Goal: Transaction & Acquisition: Subscribe to service/newsletter

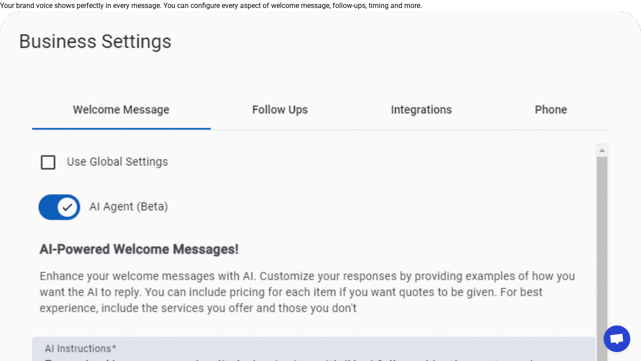
scroll to position [2046, 0]
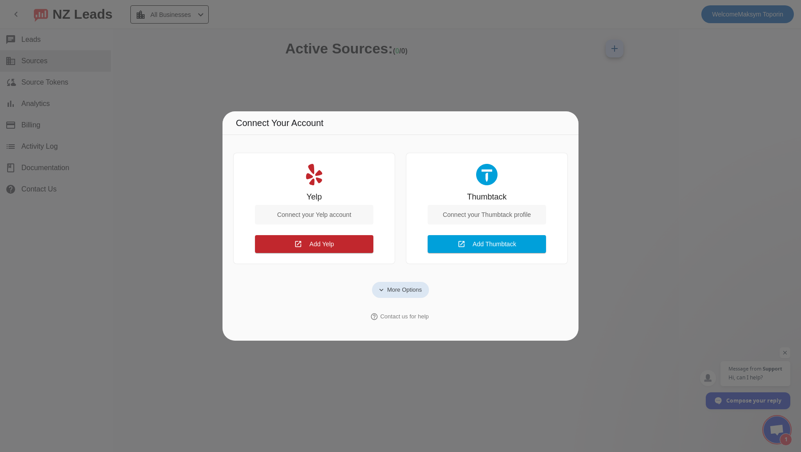
click at [413, 289] on span "More Options" at bounding box center [404, 289] width 35 height 9
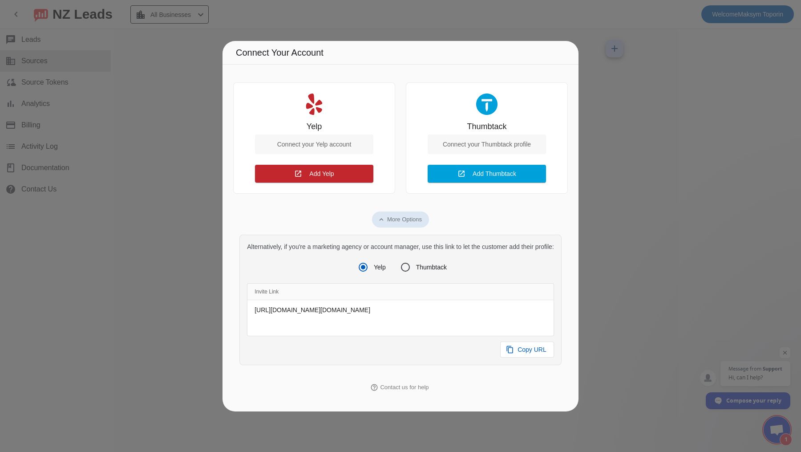
click at [570, 13] on div at bounding box center [400, 226] width 801 height 452
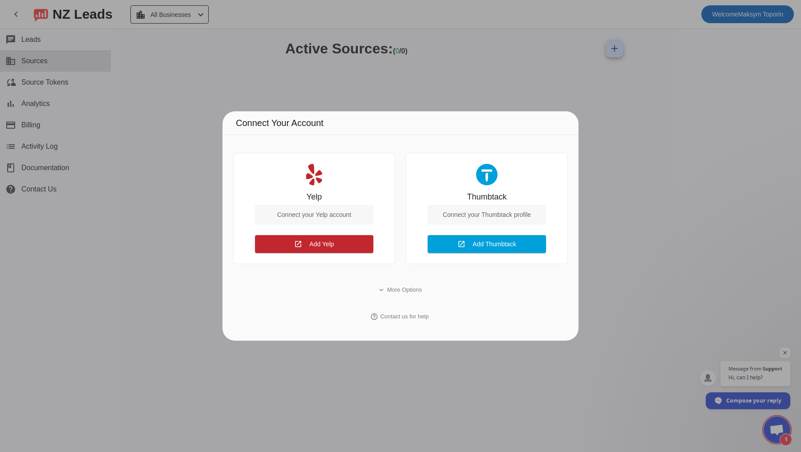
click at [668, 257] on div at bounding box center [400, 226] width 801 height 452
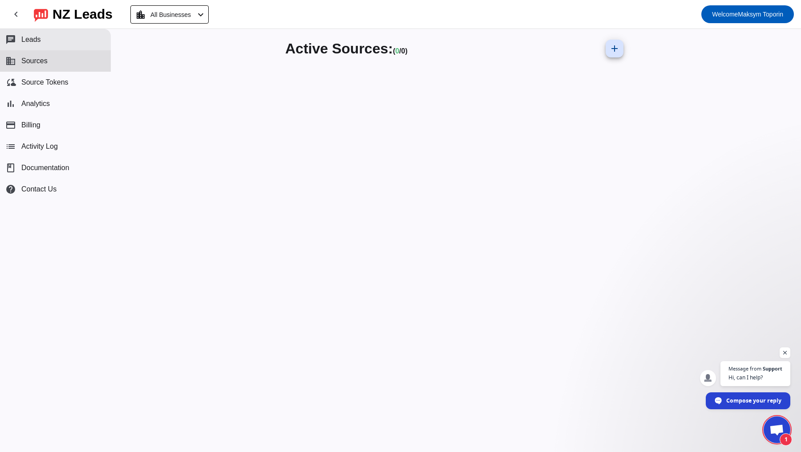
click at [34, 43] on span "Leads" at bounding box center [31, 40] width 20 height 8
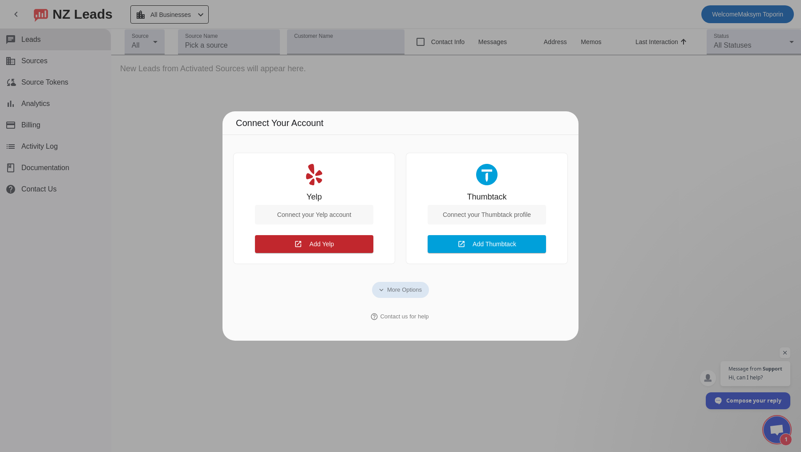
click at [195, 132] on div at bounding box center [400, 226] width 801 height 452
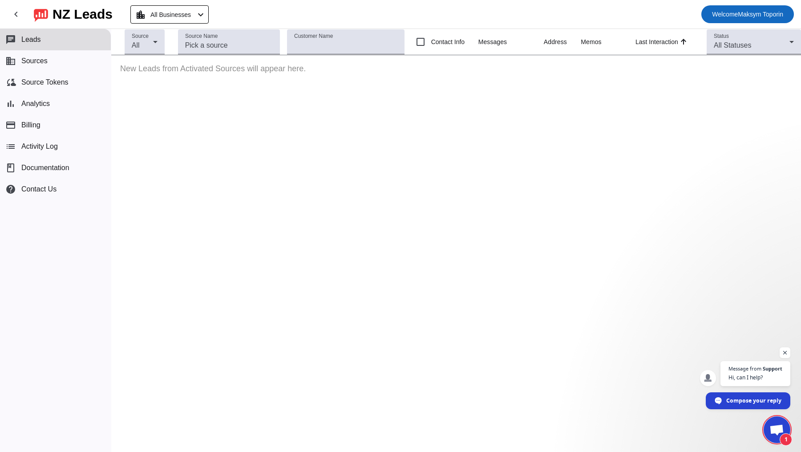
click at [733, 11] on span "Welcome" at bounding box center [725, 14] width 26 height 7
click at [630, 201] on div at bounding box center [400, 226] width 801 height 452
click at [41, 138] on button "list Activity Log" at bounding box center [55, 146] width 111 height 21
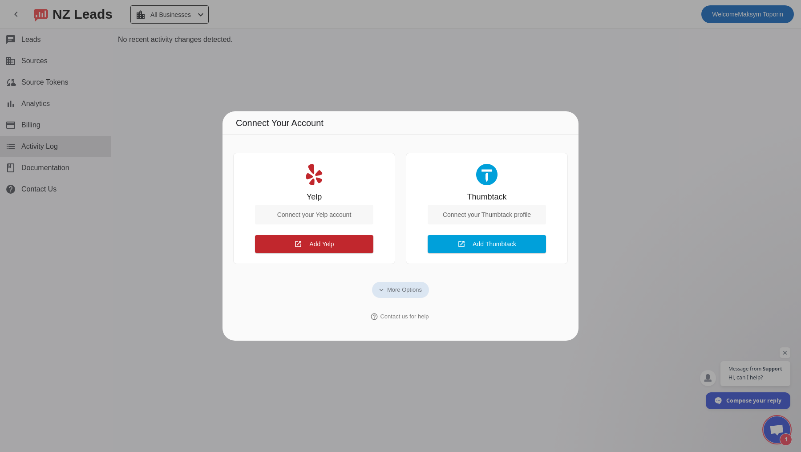
click at [167, 214] on div at bounding box center [400, 226] width 801 height 452
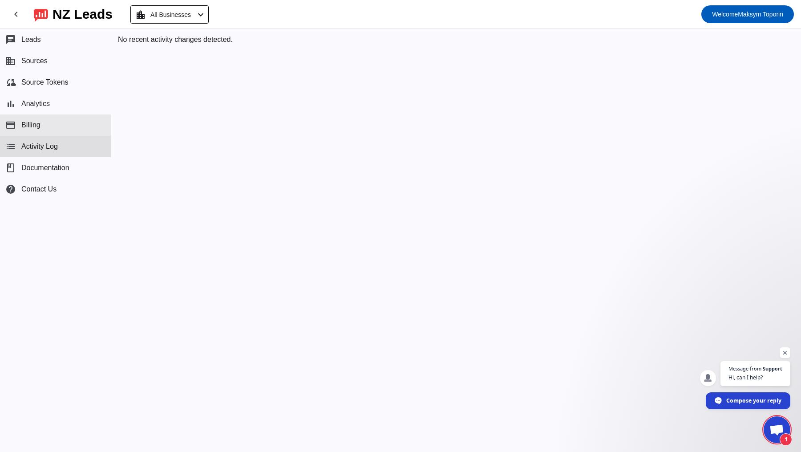
click at [30, 117] on button "payment Billing" at bounding box center [55, 124] width 111 height 21
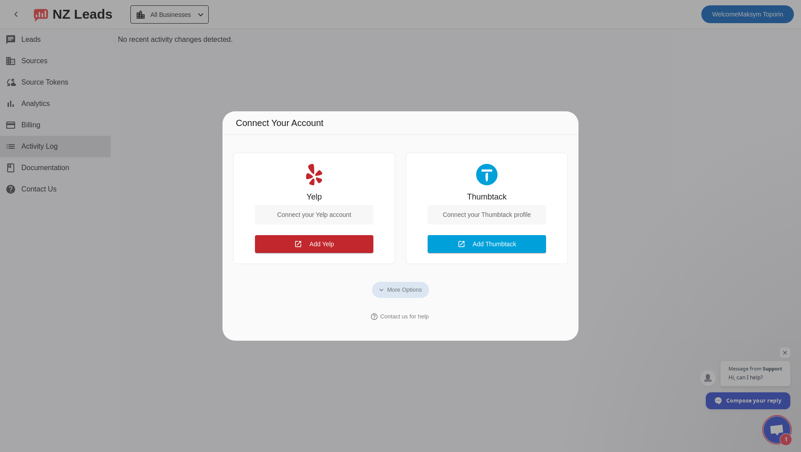
click at [163, 146] on div at bounding box center [400, 226] width 801 height 452
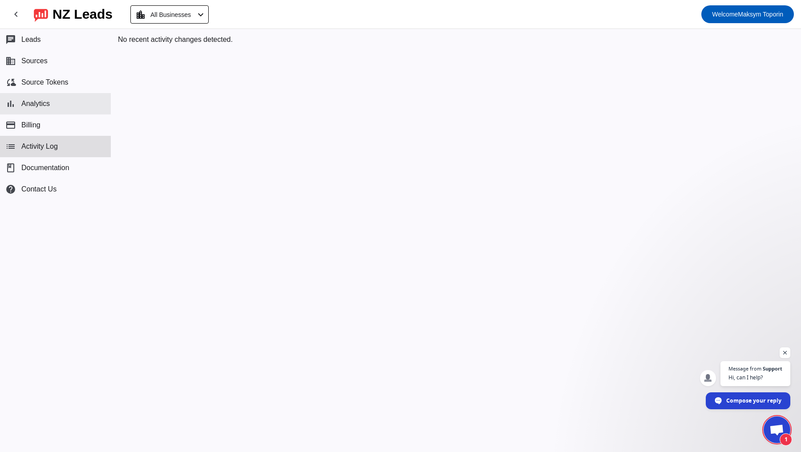
click at [45, 102] on span "Analytics" at bounding box center [35, 104] width 28 height 8
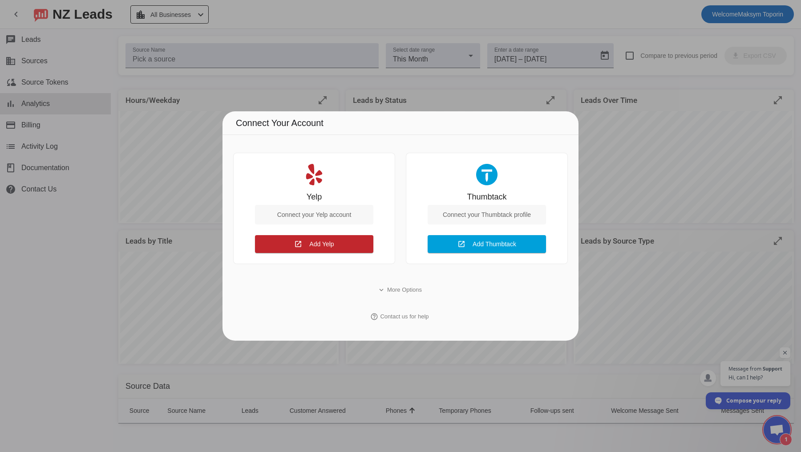
click at [165, 132] on div at bounding box center [400, 226] width 801 height 452
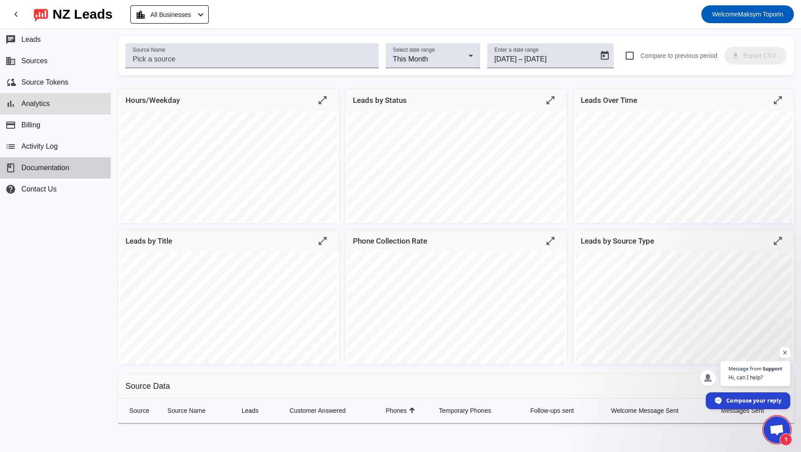
click at [68, 169] on span "Documentation" at bounding box center [45, 168] width 48 height 8
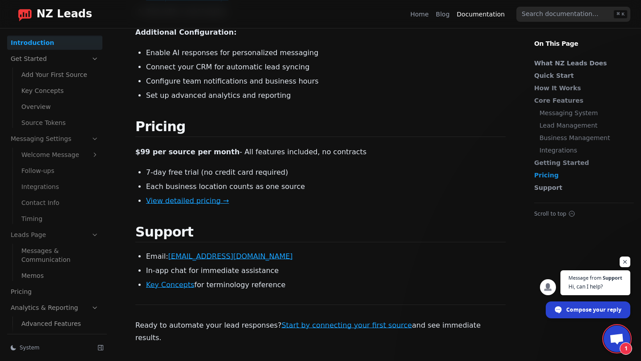
scroll to position [888, 0]
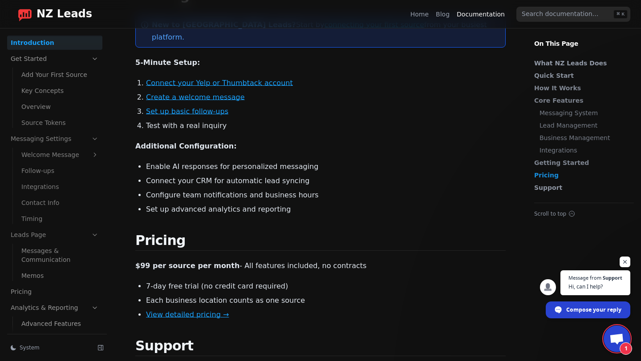
click at [214, 311] on link "View detailed pricing →" at bounding box center [187, 315] width 83 height 8
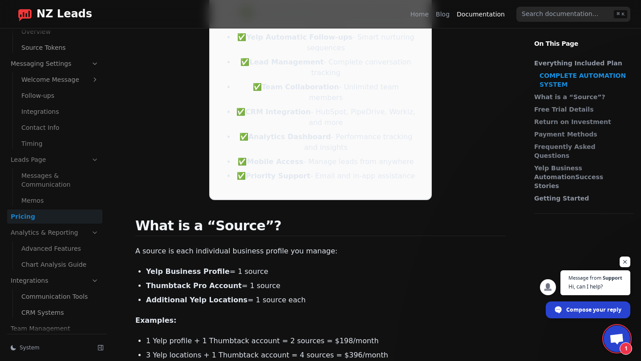
scroll to position [393, 0]
